Goal: Task Accomplishment & Management: Manage account settings

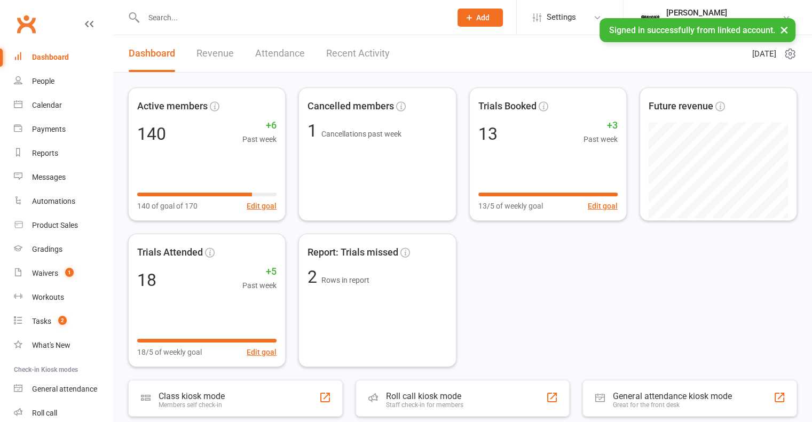
click at [374, 58] on link "Recent Activity" at bounding box center [357, 53] width 63 height 37
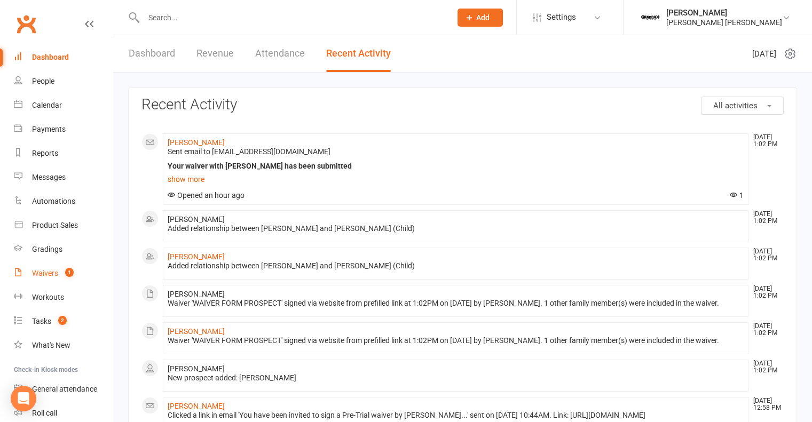
click at [49, 275] on div "Waivers" at bounding box center [45, 273] width 26 height 9
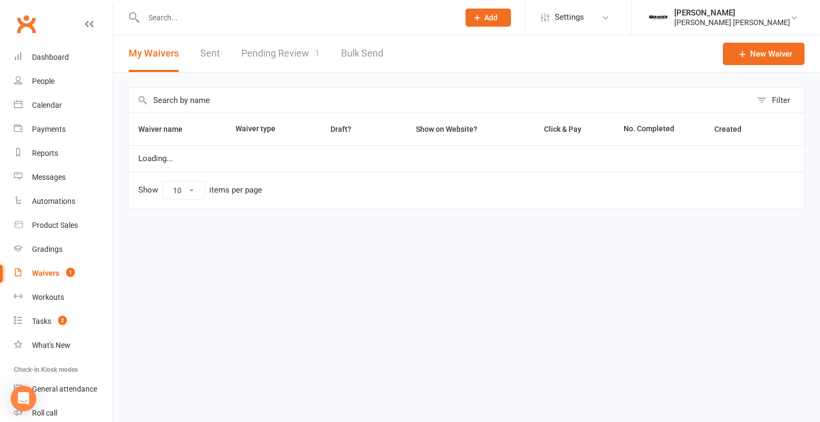
select select "100"
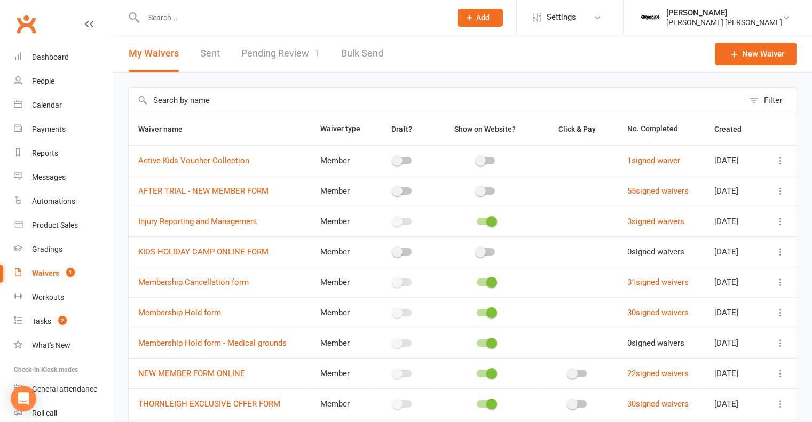
click at [286, 55] on link "Pending Review 1" at bounding box center [280, 53] width 78 height 37
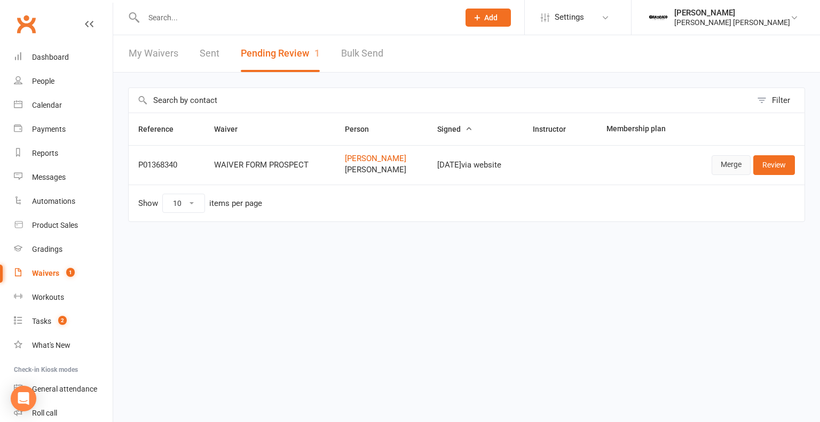
click at [728, 164] on link "Merge" at bounding box center [730, 164] width 39 height 19
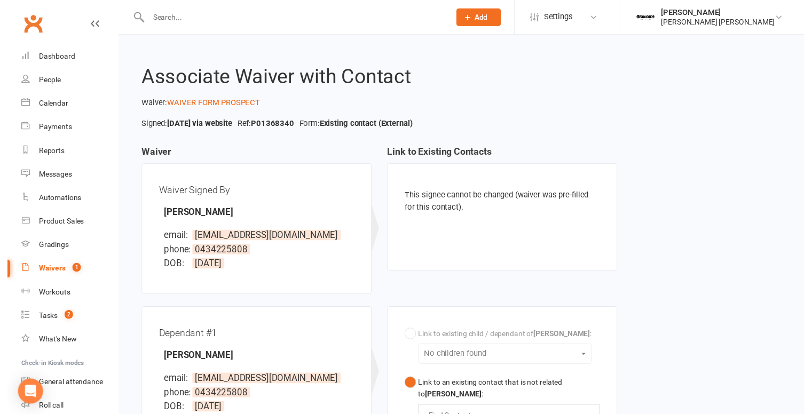
scroll to position [253, 0]
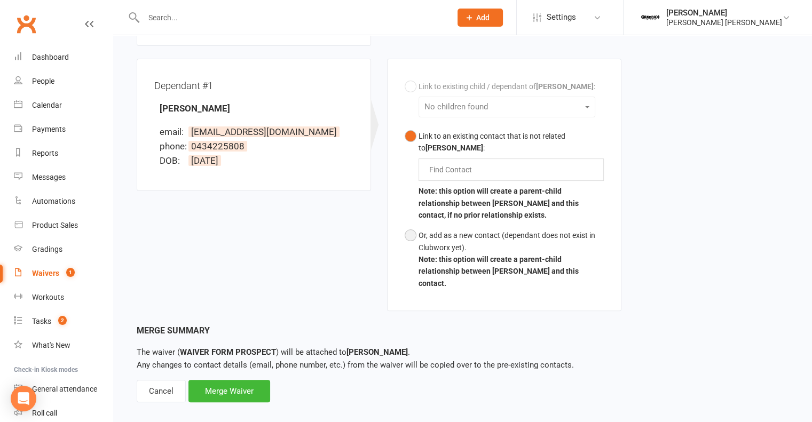
click at [470, 245] on div "Or, add as a new contact (dependant does not exist in Clubworx yet)." at bounding box center [510, 241] width 185 height 24
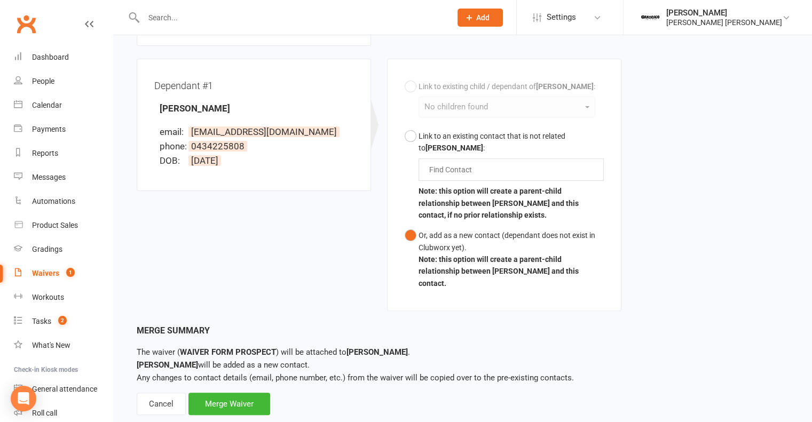
click at [231, 407] on div "Associate Waiver with Contact Waiver: WAIVER FORM PROSPECT Signed: [DATE] via w…" at bounding box center [462, 107] width 698 height 650
click at [243, 398] on div "Merge Waiver" at bounding box center [229, 404] width 82 height 22
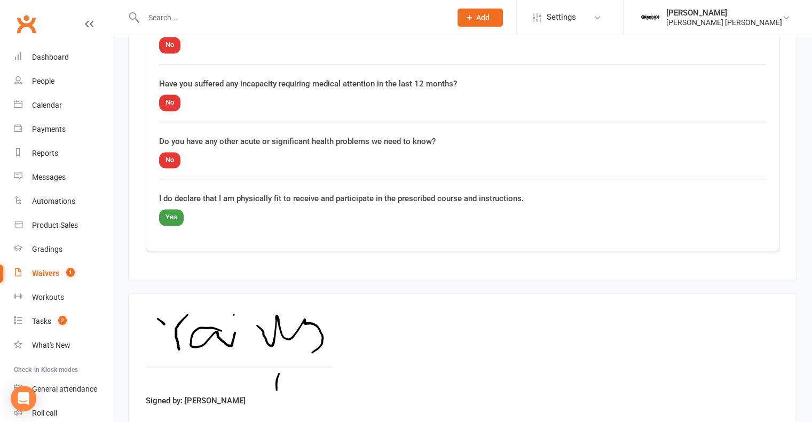
scroll to position [1616, 0]
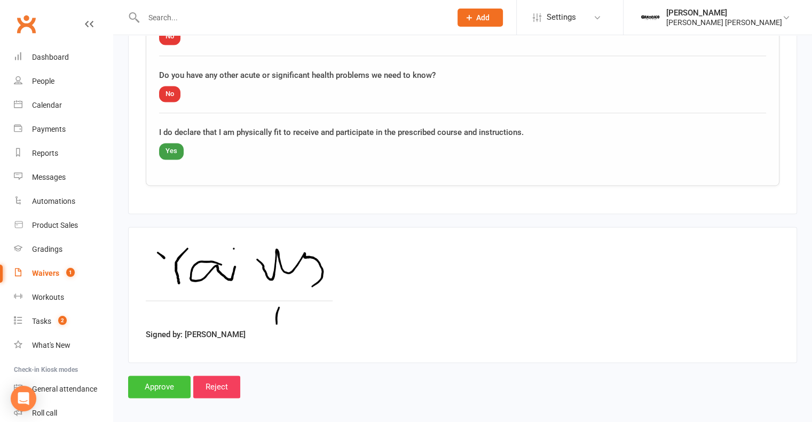
click at [146, 384] on input "Approve" at bounding box center [159, 387] width 62 height 22
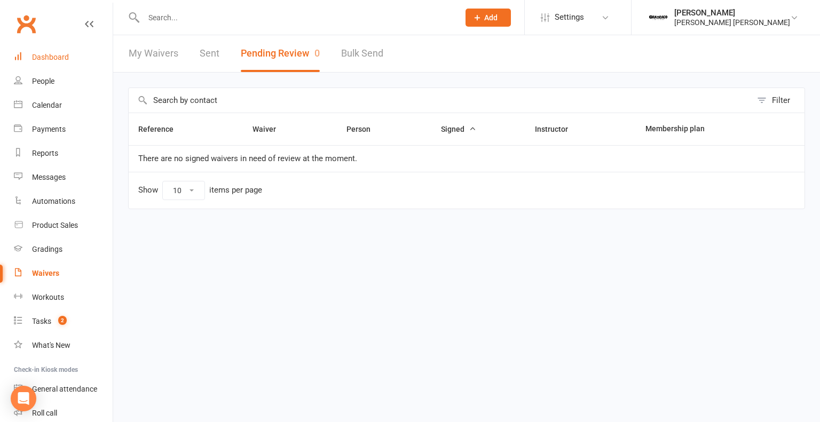
click at [55, 51] on link "Dashboard" at bounding box center [63, 57] width 99 height 24
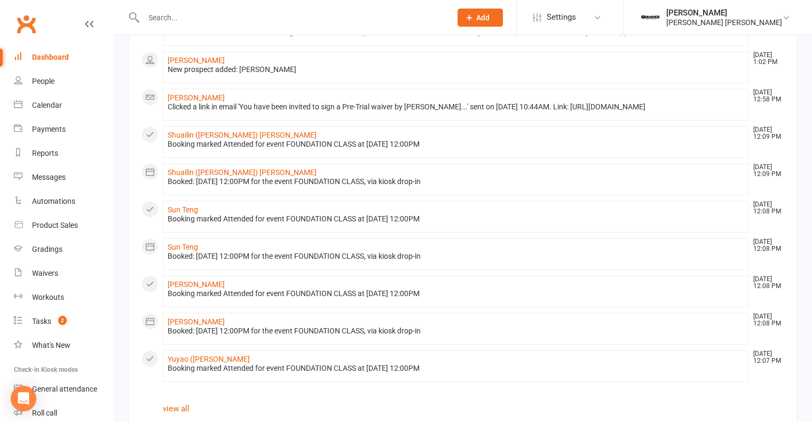
scroll to position [608, 0]
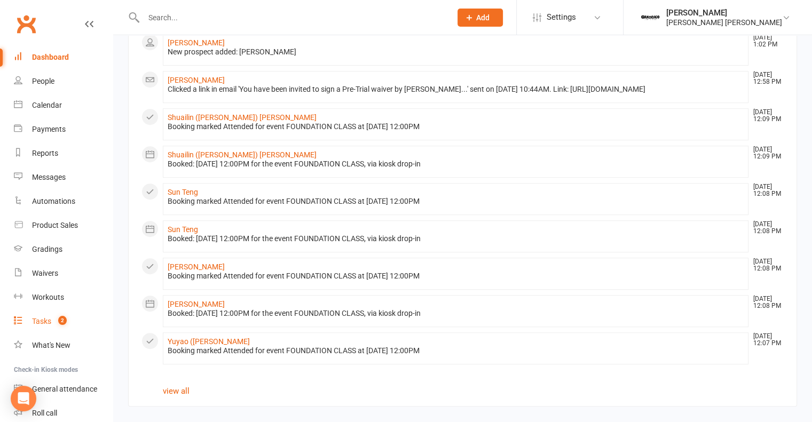
click at [49, 323] on div "Tasks" at bounding box center [41, 321] width 19 height 9
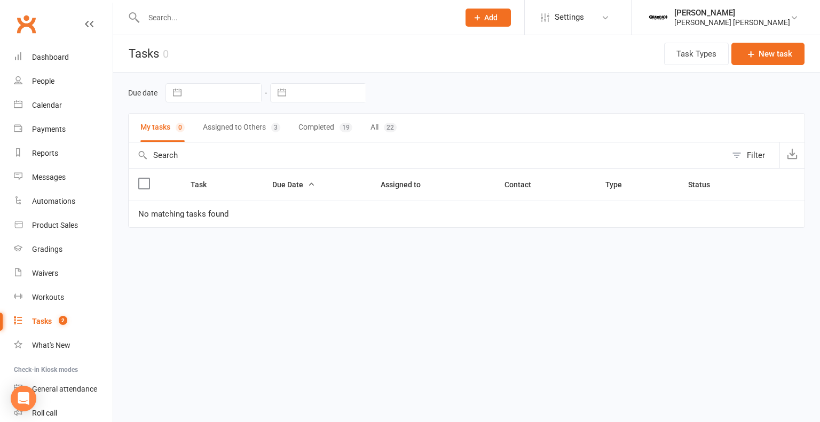
click at [252, 132] on button "Assigned to Others 3" at bounding box center [241, 128] width 77 height 28
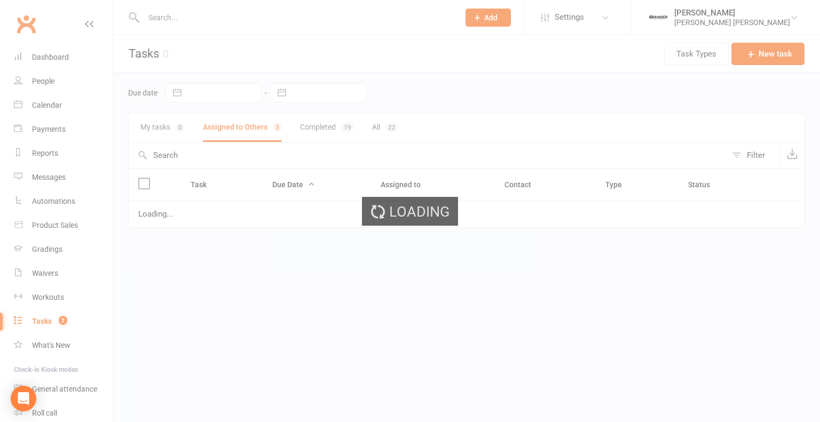
select select "started"
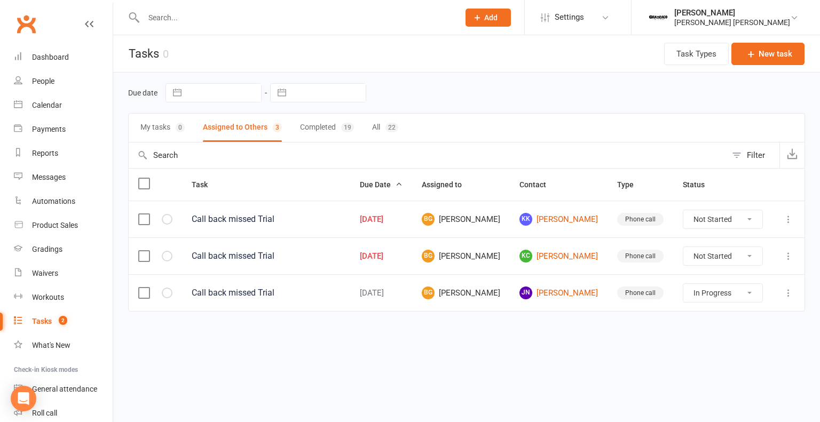
select select "started"
click at [706, 253] on select "Not Started In Progress Waiting Complete" at bounding box center [722, 256] width 79 height 18
click at [683, 247] on select "Not Started In Progress Waiting Complete" at bounding box center [722, 256] width 79 height 18
select select "unstarted"
select select "started"
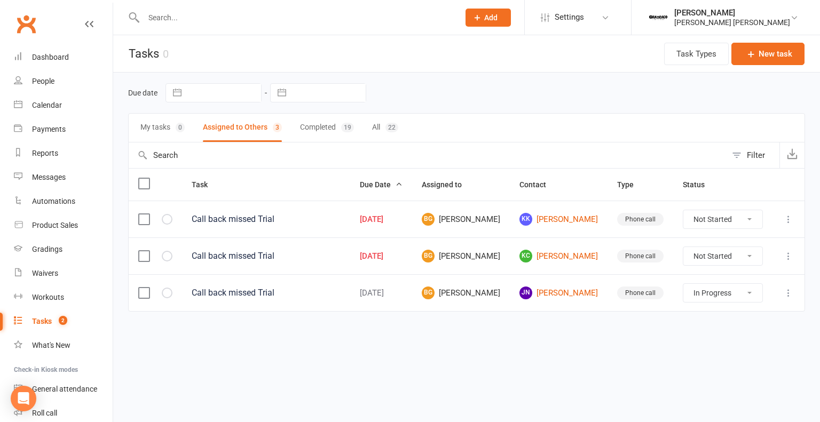
select select "started"
click at [709, 220] on select "Not Started In Progress Waiting Complete" at bounding box center [722, 219] width 79 height 18
click at [683, 210] on select "Not Started In Progress Waiting Complete" at bounding box center [722, 219] width 79 height 18
select select "unstarted"
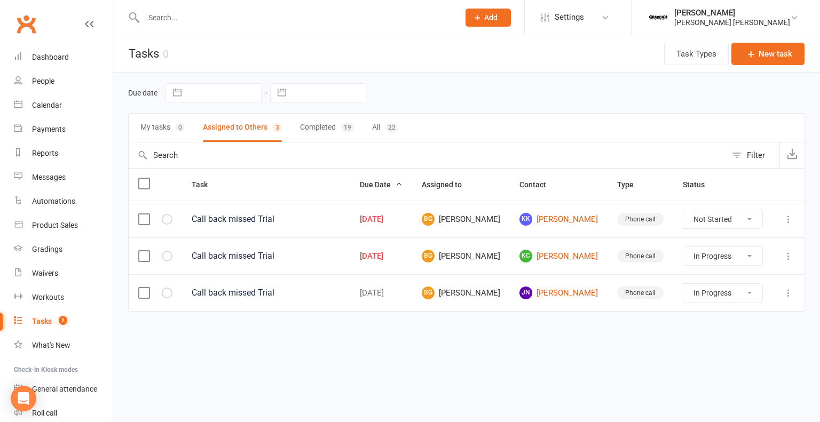
select select "started"
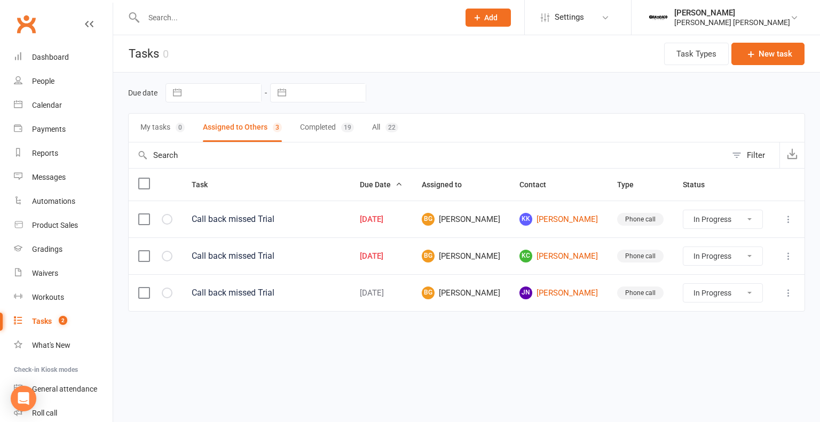
click at [145, 220] on label at bounding box center [143, 219] width 11 height 11
click at [145, 214] on input "checkbox" at bounding box center [143, 214] width 11 height 0
select select "started"
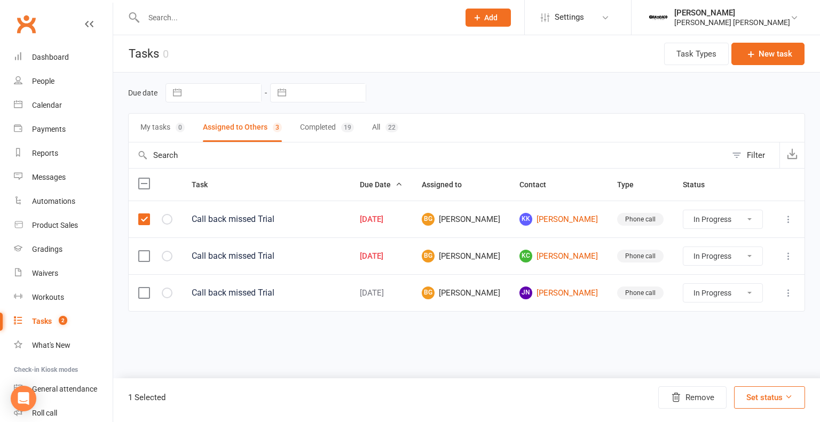
click at [143, 256] on label at bounding box center [143, 256] width 11 height 11
click at [143, 251] on input "checkbox" at bounding box center [143, 251] width 11 height 0
select select "started"
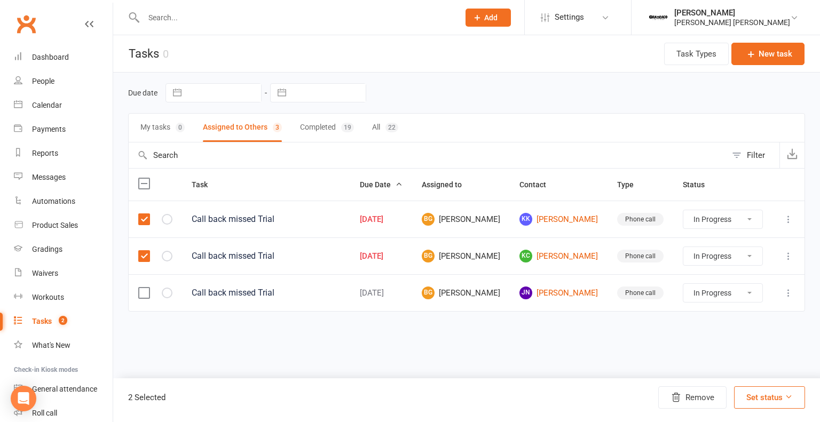
click at [776, 393] on button "Set status" at bounding box center [769, 397] width 71 height 22
click at [741, 370] on link "Complete" at bounding box center [751, 370] width 106 height 21
select select "started"
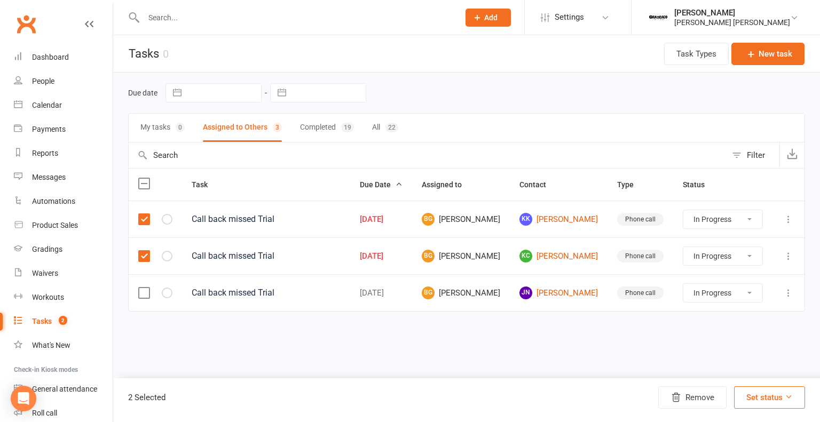
select select "started"
